Goal: Transaction & Acquisition: Subscribe to service/newsletter

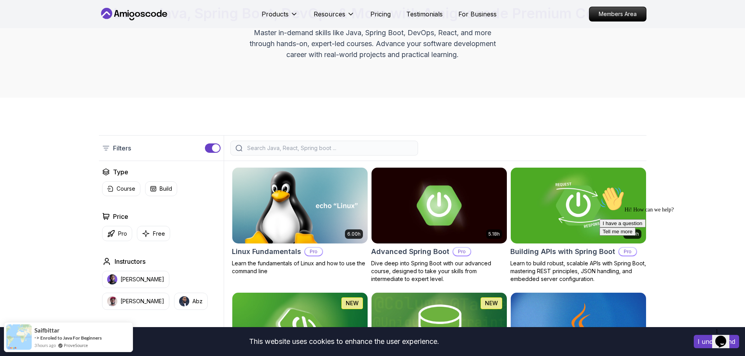
click at [600, 187] on icon "Chat attention grabber" at bounding box center [600, 187] width 0 height 0
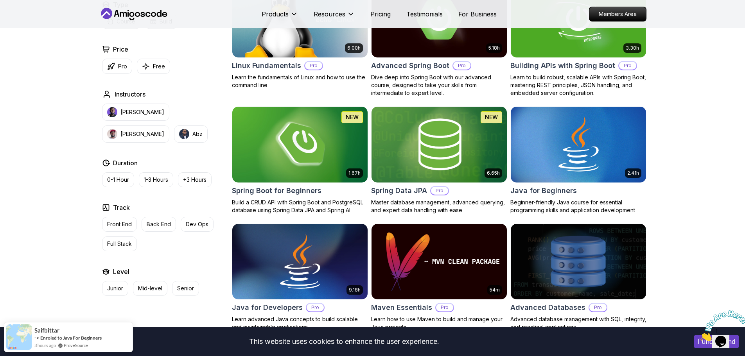
scroll to position [274, 0]
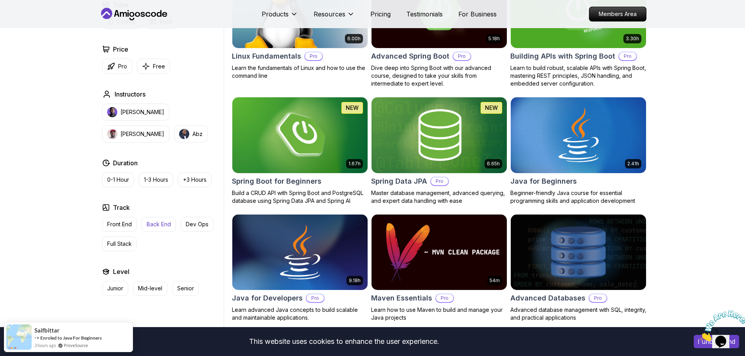
click at [160, 225] on p "Back End" at bounding box center [159, 225] width 24 height 8
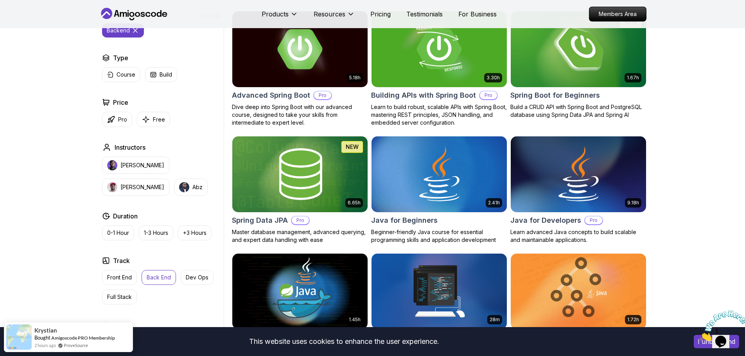
scroll to position [313, 0]
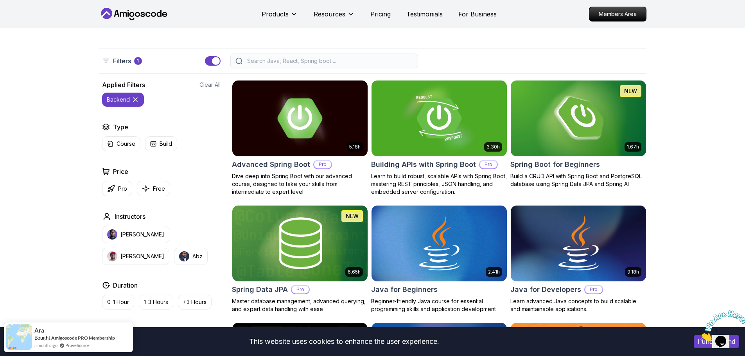
scroll to position [156, 0]
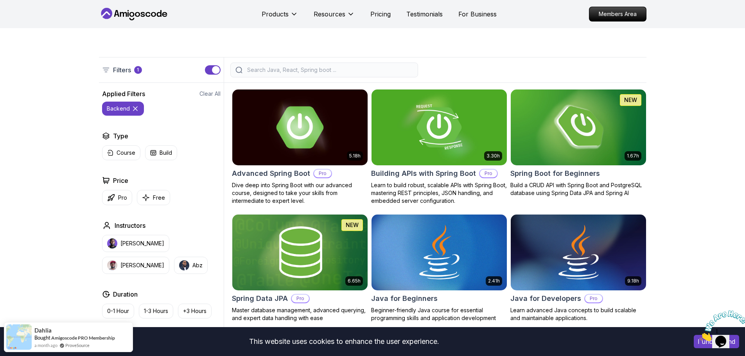
click at [289, 133] on img at bounding box center [300, 127] width 142 height 79
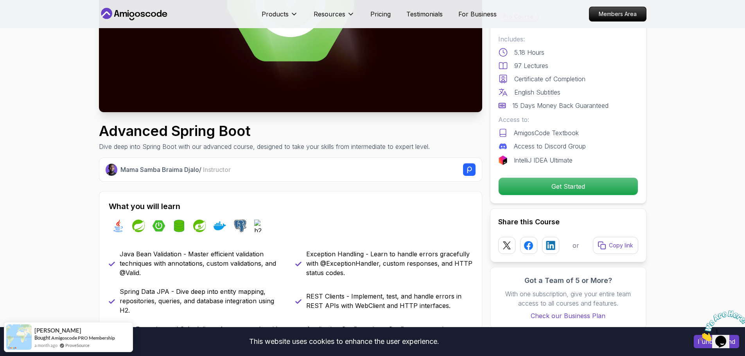
scroll to position [156, 0]
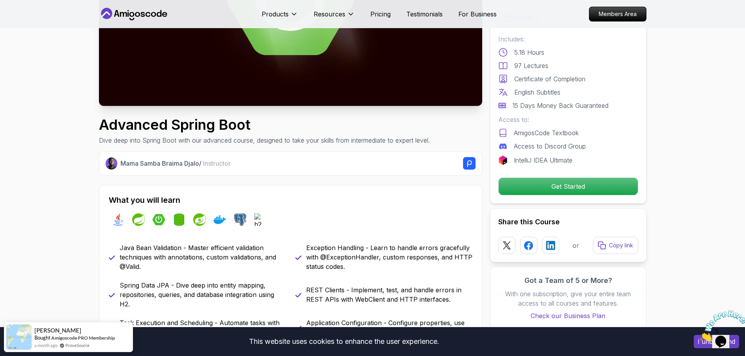
click at [727, 332] on img at bounding box center [724, 326] width 49 height 31
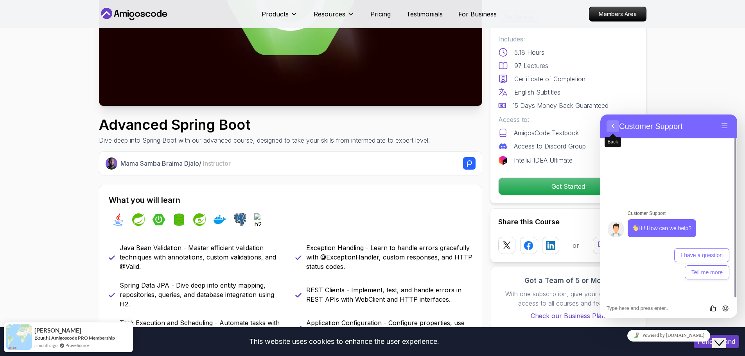
click at [613, 128] on button "Back" at bounding box center [613, 126] width 13 height 12
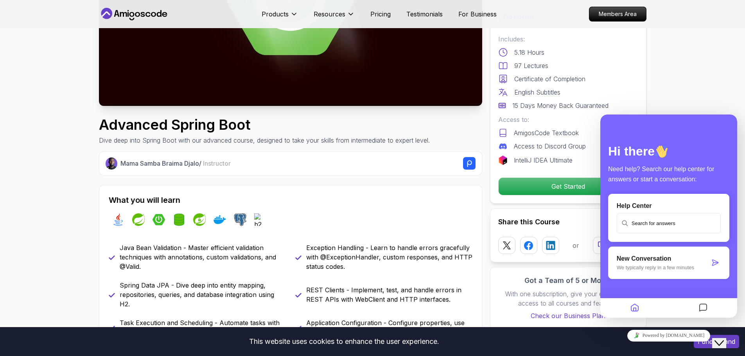
click at [724, 339] on icon "Close Chat This icon closes the chat window." at bounding box center [719, 343] width 9 height 9
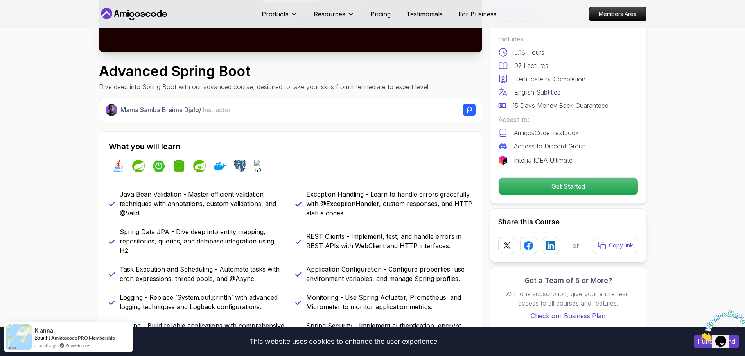
scroll to position [235, 0]
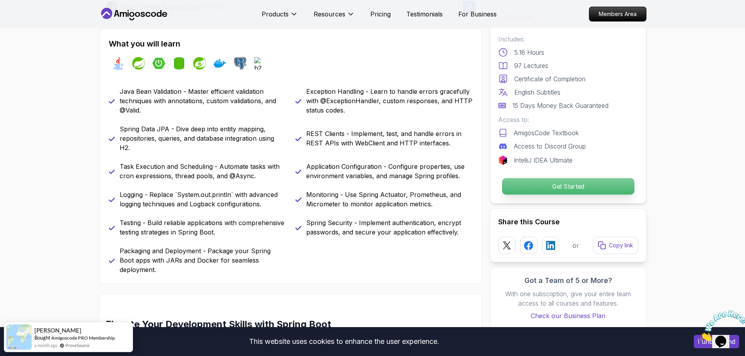
click at [527, 189] on p "Get Started" at bounding box center [568, 186] width 132 height 16
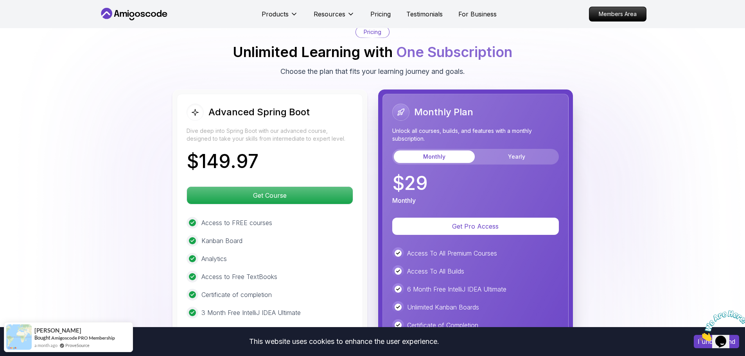
scroll to position [1690, 0]
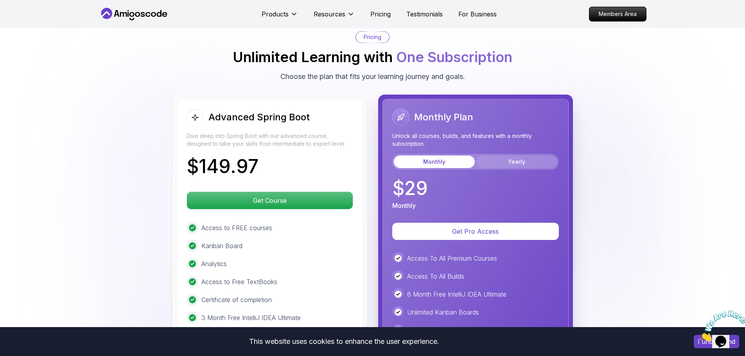
click at [527, 156] on button "Yearly" at bounding box center [517, 162] width 81 height 13
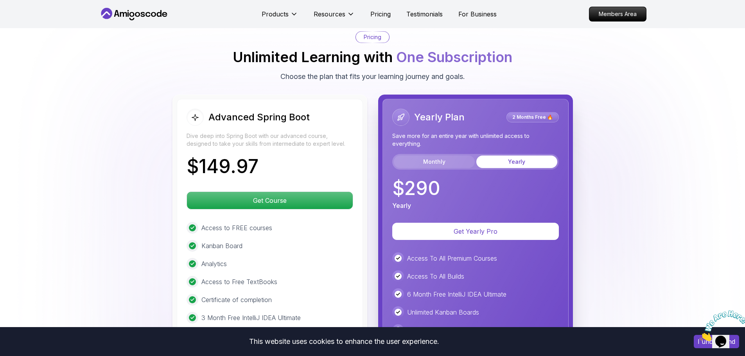
click at [454, 156] on button "Monthly" at bounding box center [434, 162] width 81 height 13
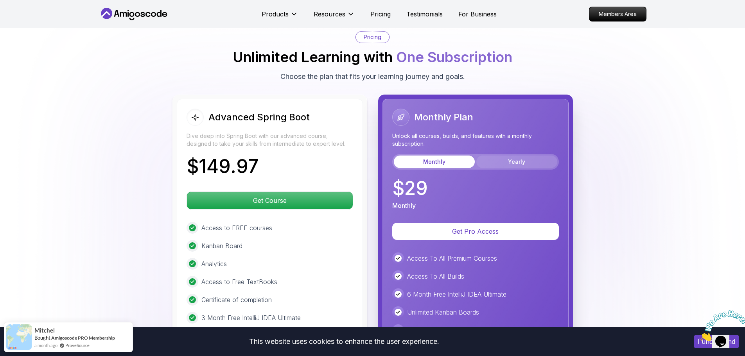
click at [545, 156] on button "Yearly" at bounding box center [517, 162] width 81 height 13
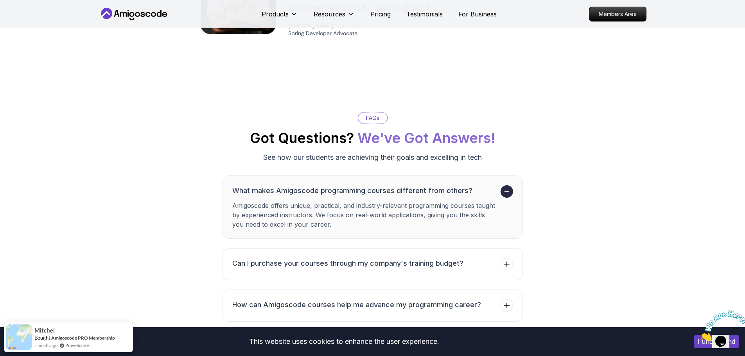
scroll to position [2356, 0]
